Goal: Information Seeking & Learning: Learn about a topic

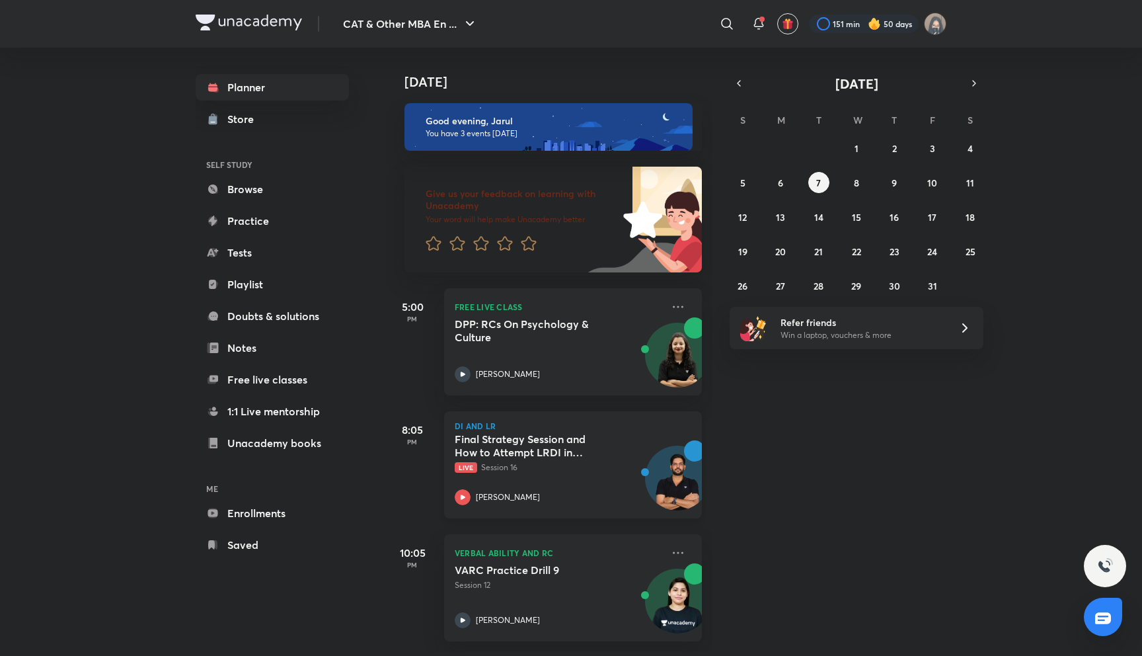
click at [563, 447] on h5 "Final Strategy Session and How to Attempt LRDI in Actual CAT Exam" at bounding box center [537, 445] width 165 height 26
